Goal: Task Accomplishment & Management: Manage account settings

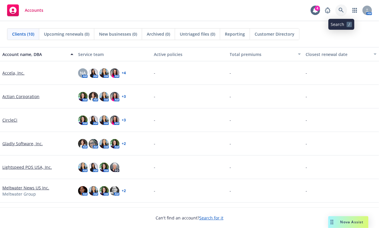
click at [345, 9] on link at bounding box center [341, 10] width 12 height 12
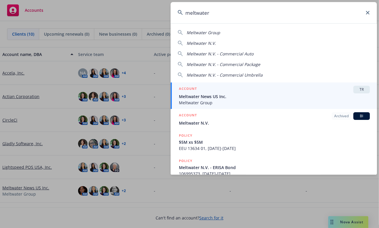
type input "meltwater"
click at [201, 98] on span "Meltwater News US Inc." at bounding box center [274, 96] width 191 height 6
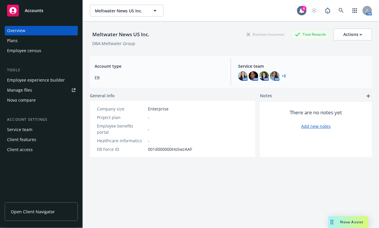
click at [29, 80] on div "Employee experience builder" at bounding box center [36, 79] width 58 height 9
click at [20, 42] on div "Plans" at bounding box center [41, 40] width 68 height 9
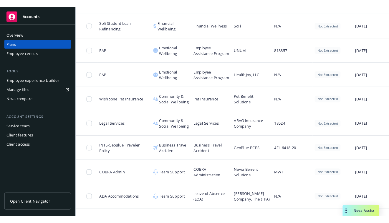
scroll to position [655, 0]
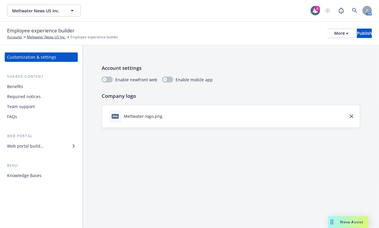
click at [30, 106] on div "Team support" at bounding box center [21, 106] width 28 height 9
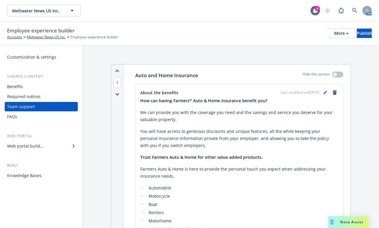
click at [26, 86] on div "Benefits" at bounding box center [41, 86] width 68 height 9
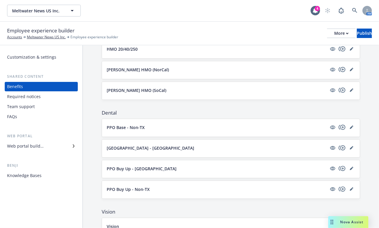
scroll to position [161, 0]
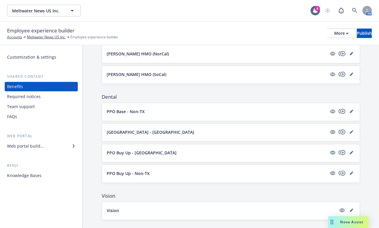
click at [17, 104] on div "Team support" at bounding box center [21, 106] width 28 height 9
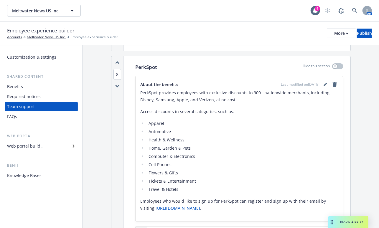
scroll to position [3402, 0]
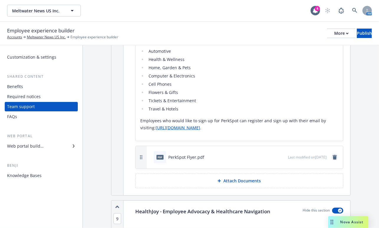
click at [332, 155] on icon "remove" at bounding box center [334, 157] width 5 height 5
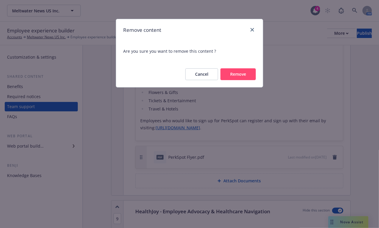
click at [244, 74] on button "Remove" at bounding box center [237, 74] width 35 height 12
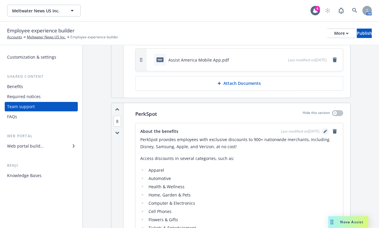
scroll to position [3268, 0]
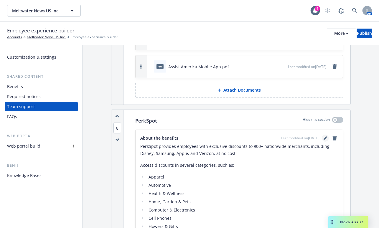
click at [324, 137] on icon "editPencil" at bounding box center [325, 138] width 3 height 3
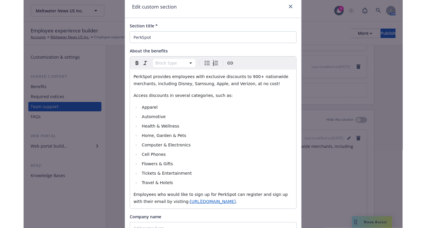
scroll to position [0, 0]
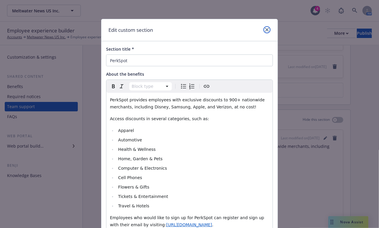
click at [263, 32] on link "close" at bounding box center [266, 29] width 7 height 7
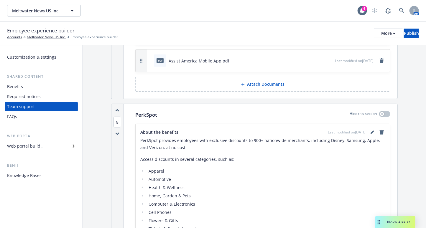
scroll to position [3248, 0]
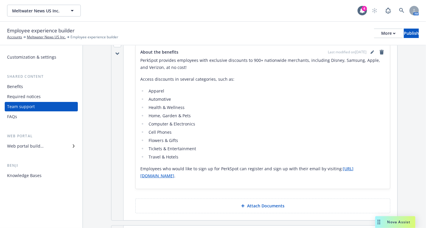
click at [248, 203] on p "Attach Documents" at bounding box center [265, 206] width 37 height 6
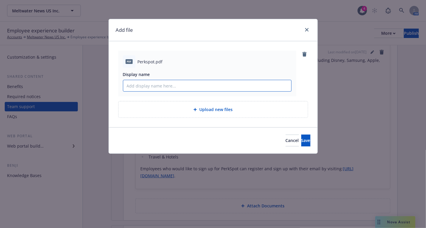
click at [156, 86] on input "Display name" at bounding box center [207, 85] width 168 height 11
type input "Perkspot Flyer"
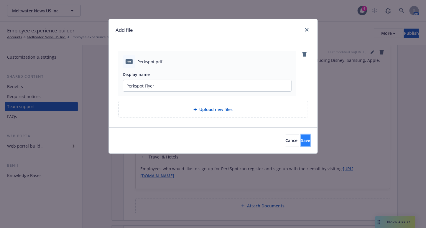
click at [301, 140] on span "Save" at bounding box center [305, 141] width 9 height 6
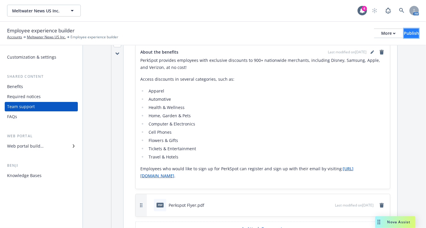
click at [379, 34] on div "Publish" at bounding box center [411, 33] width 15 height 9
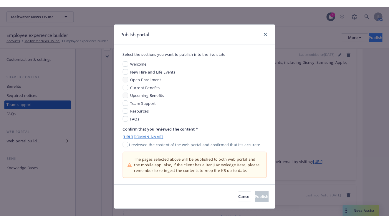
scroll to position [0, 0]
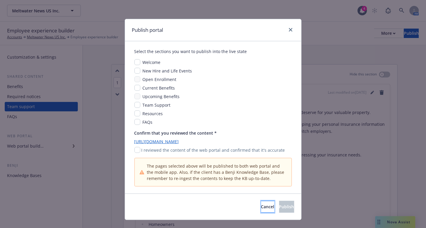
click at [261, 210] on button "Cancel" at bounding box center [267, 207] width 13 height 12
